Goal: Task Accomplishment & Management: Manage account settings

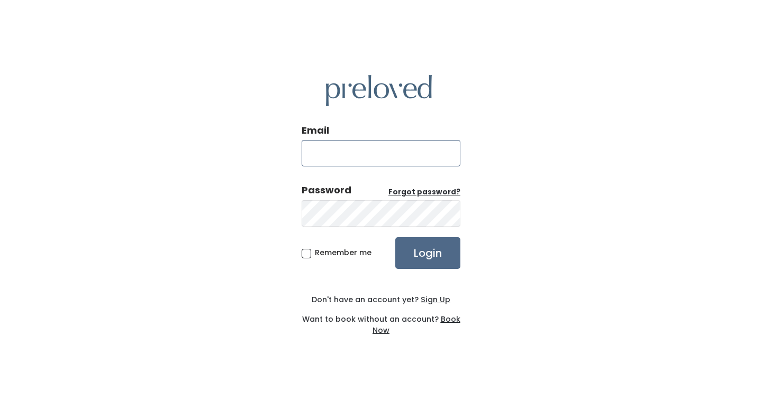
type input "[EMAIL_ADDRESS][PERSON_NAME][DOMAIN_NAME]"
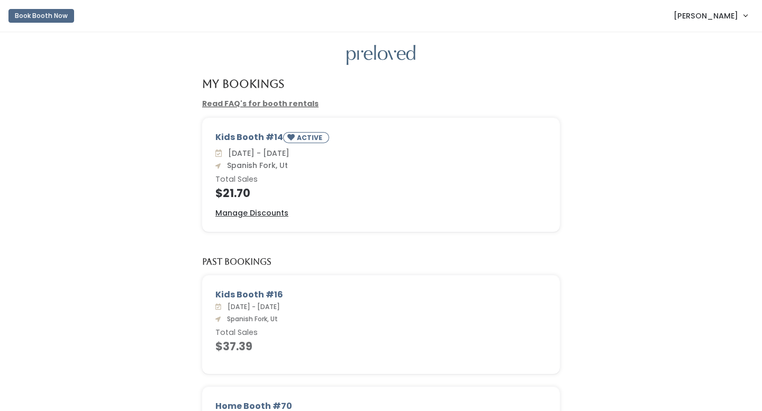
click at [706, 20] on span "[PERSON_NAME]" at bounding box center [705, 16] width 65 height 12
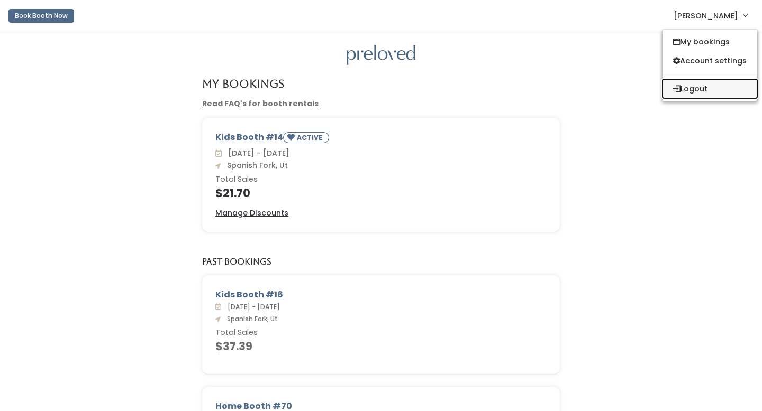
click at [680, 90] on button "Logout" at bounding box center [709, 88] width 95 height 19
